Goal: Navigation & Orientation: Understand site structure

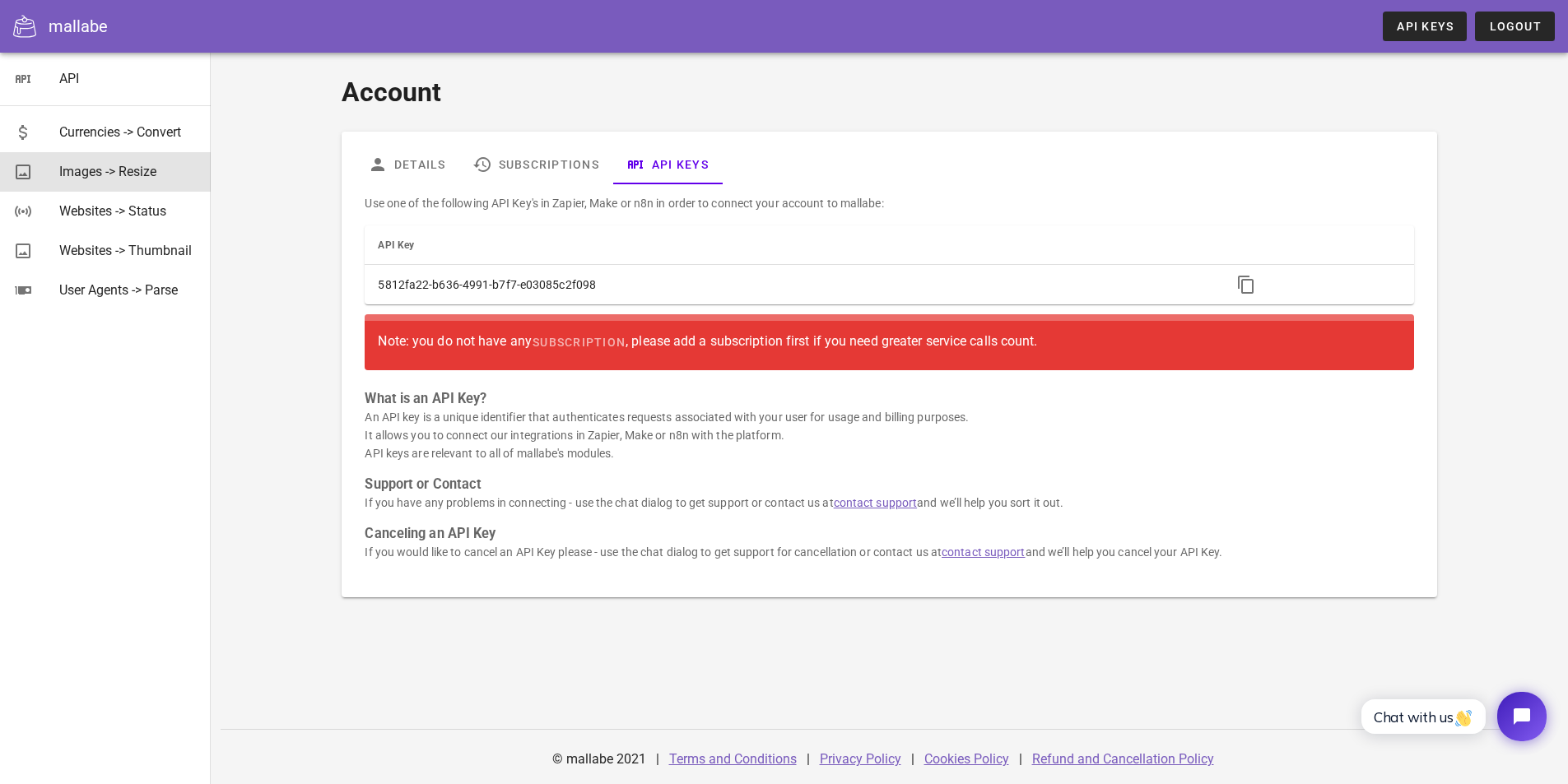
click at [164, 172] on div "Images -> Resize" at bounding box center [129, 171] width 138 height 16
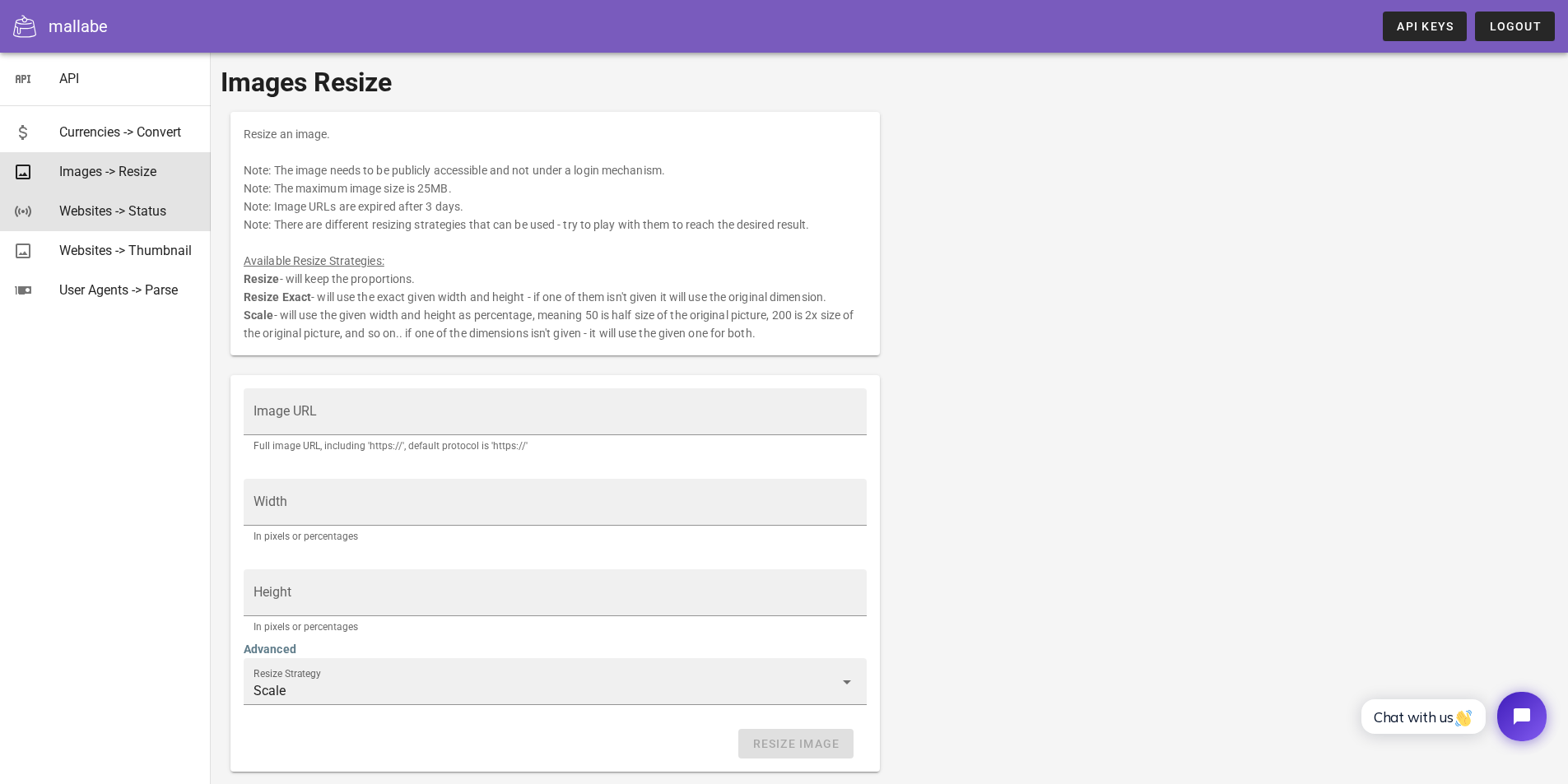
click at [134, 201] on div "Websites -> Status" at bounding box center [129, 211] width 138 height 35
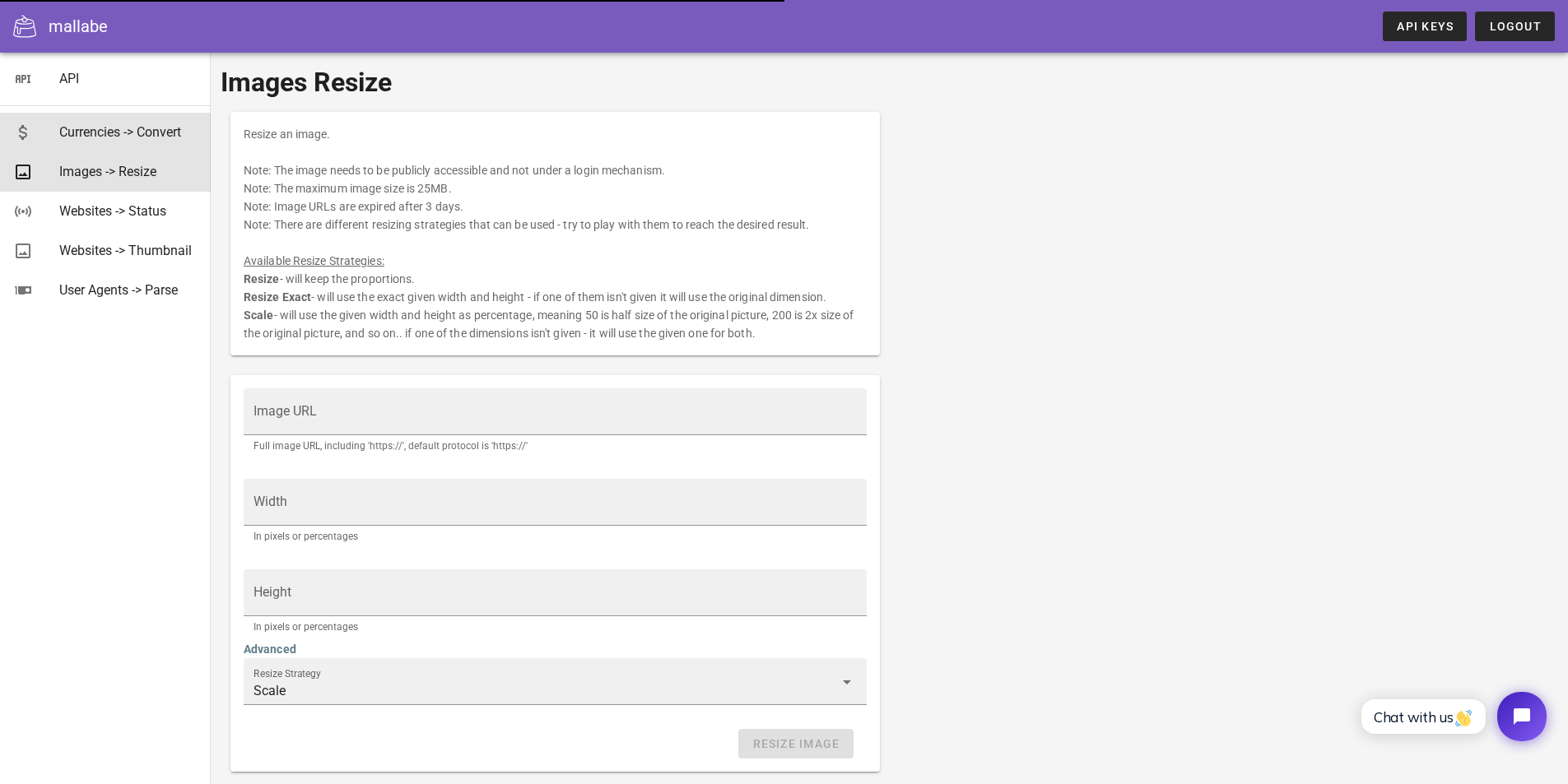
click at [93, 133] on div "Currencies -> Convert" at bounding box center [129, 131] width 138 height 16
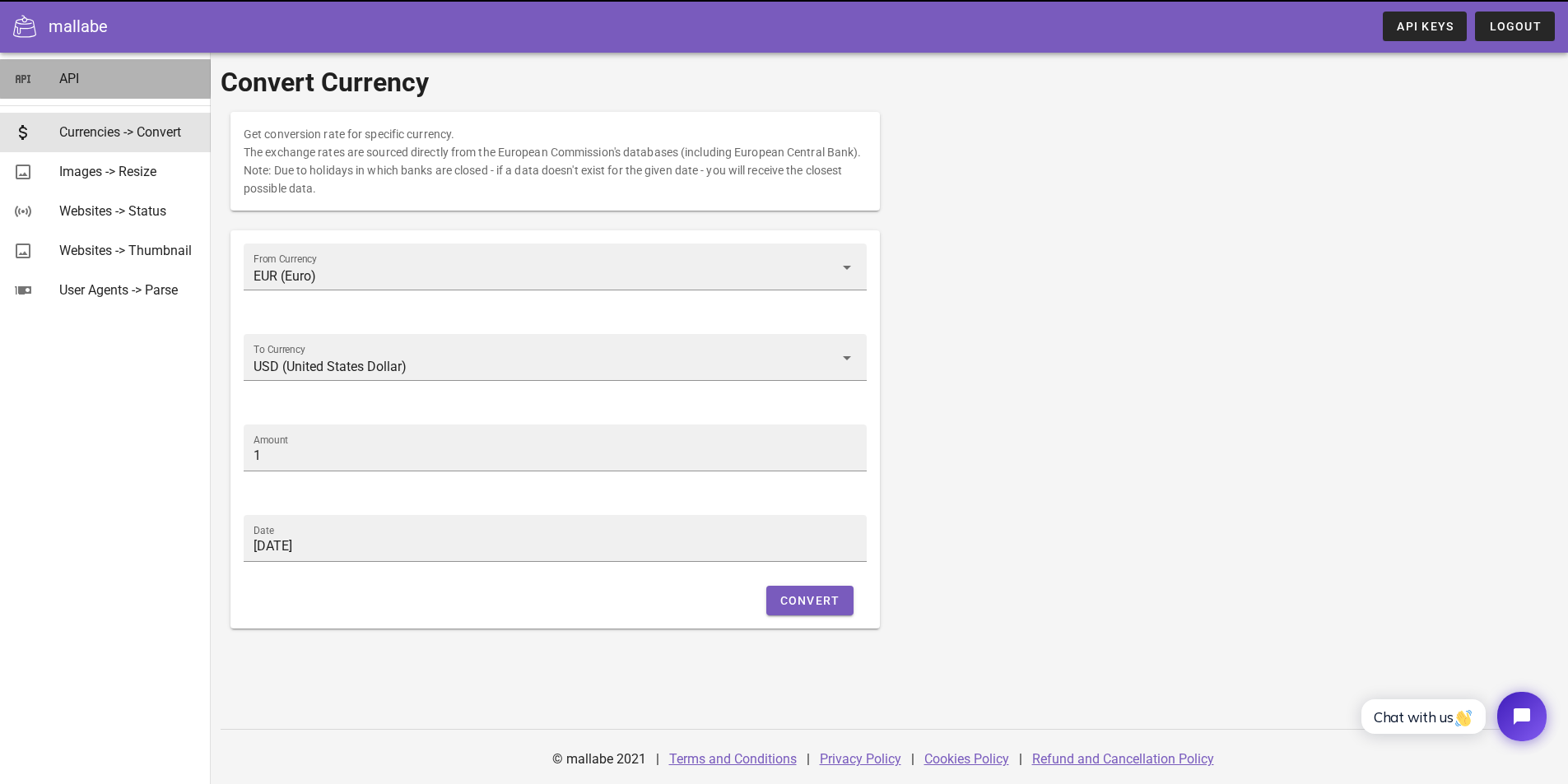
click at [39, 75] on link "API" at bounding box center [105, 79] width 211 height 39
